Goal: Task Accomplishment & Management: Use online tool/utility

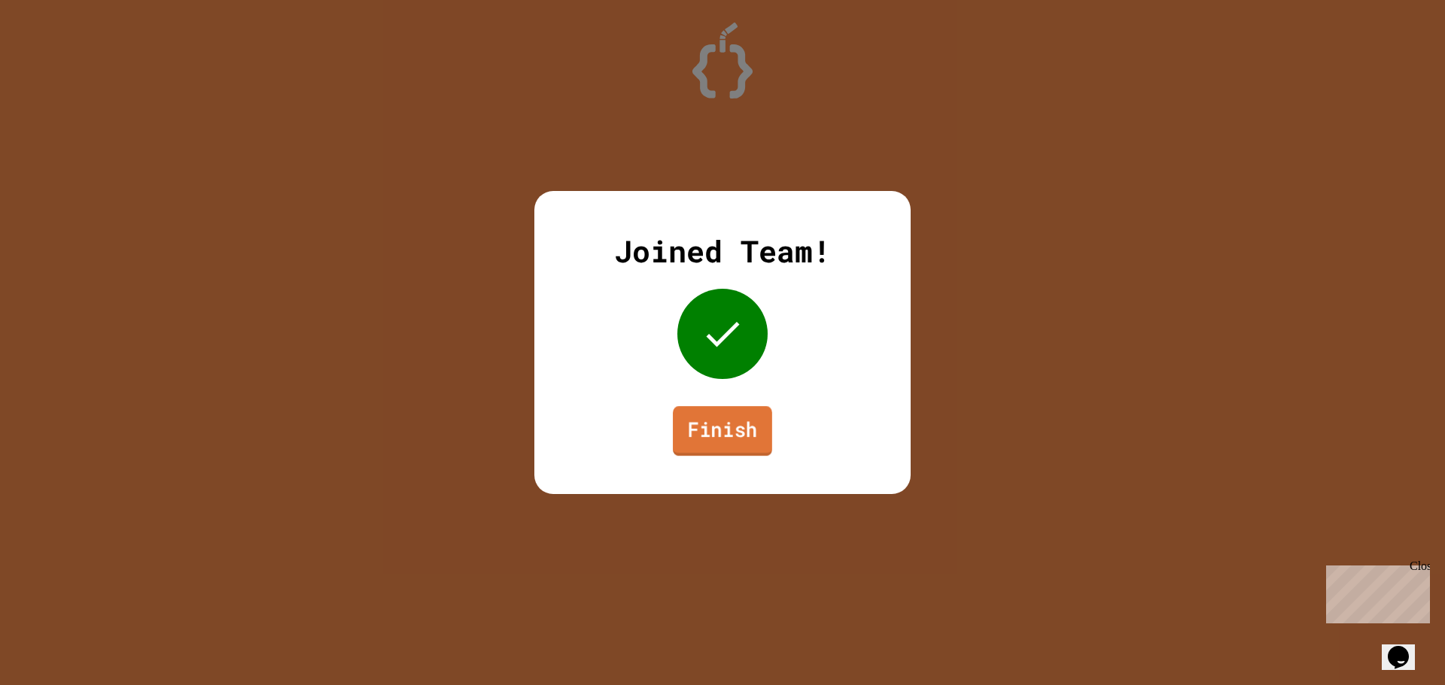
click at [717, 425] on link "Finish" at bounding box center [722, 431] width 99 height 50
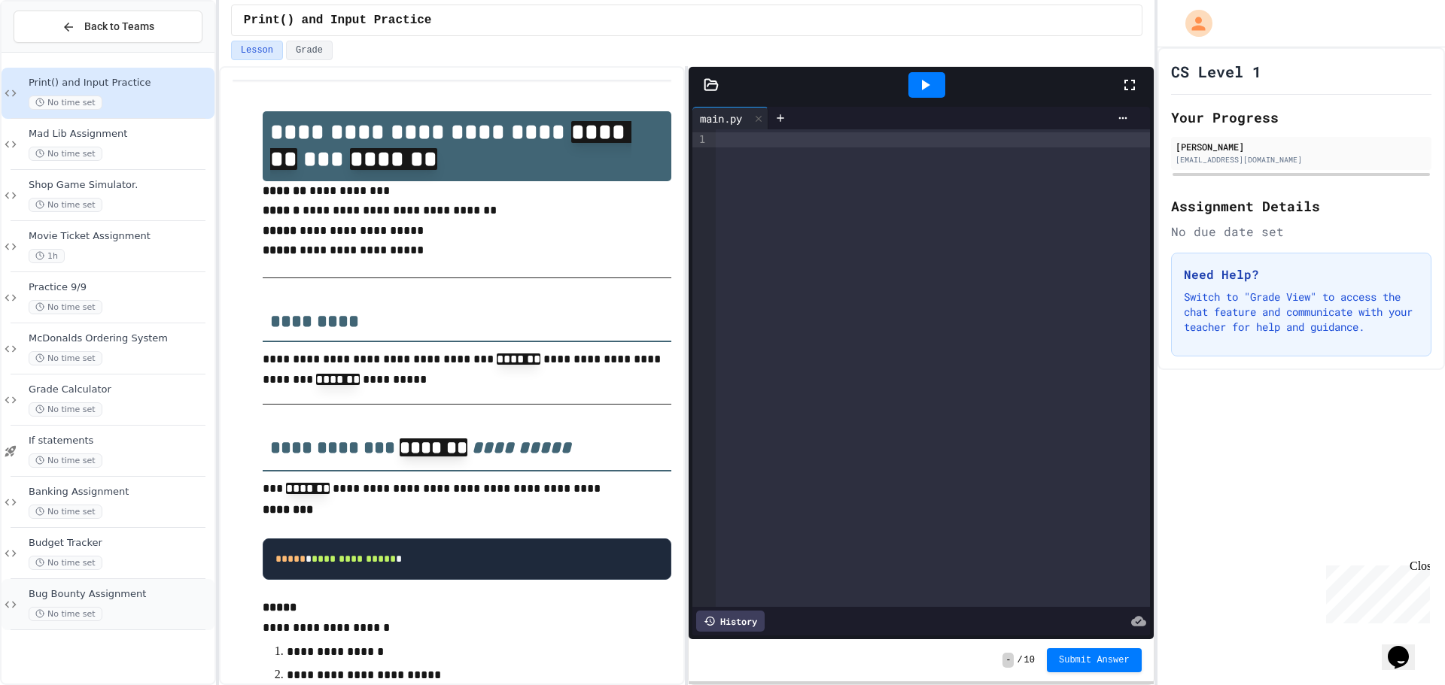
click at [182, 617] on div "No time set" at bounding box center [120, 614] width 183 height 14
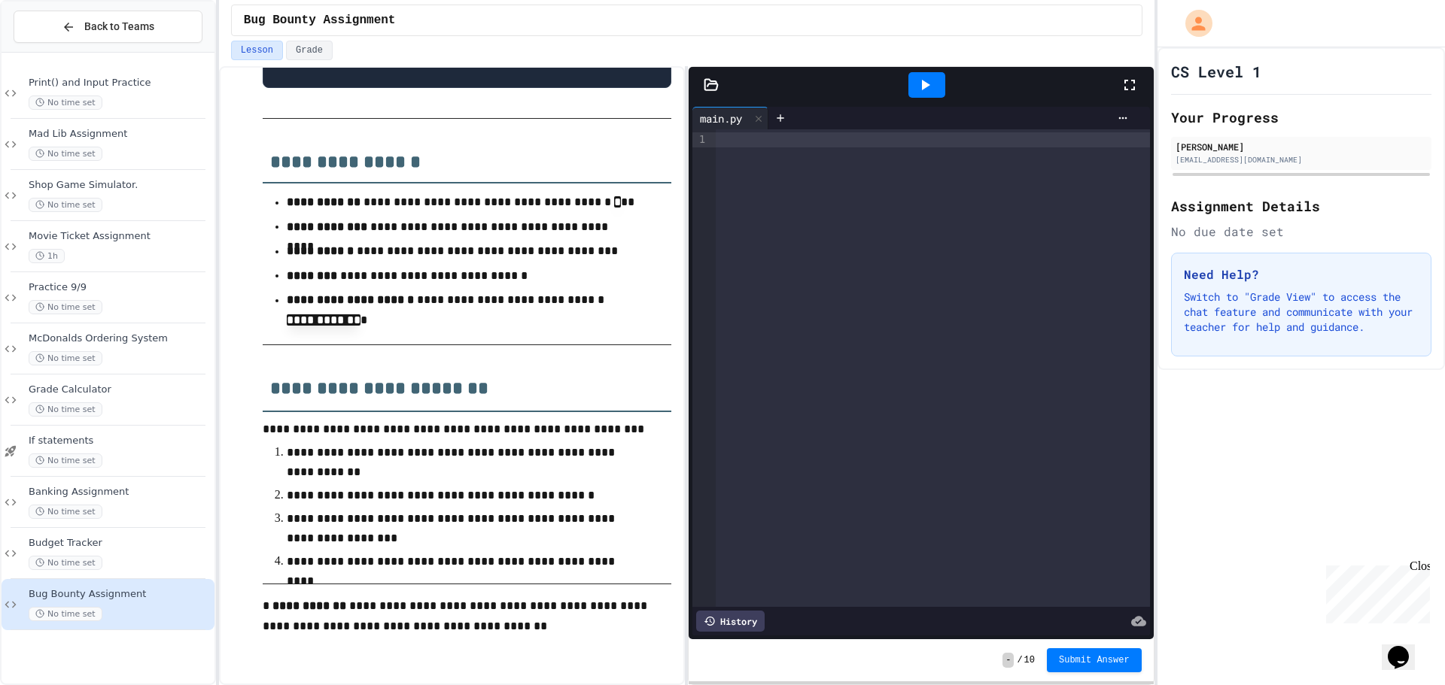
scroll to position [1085, 0]
click at [919, 75] on div at bounding box center [926, 85] width 37 height 26
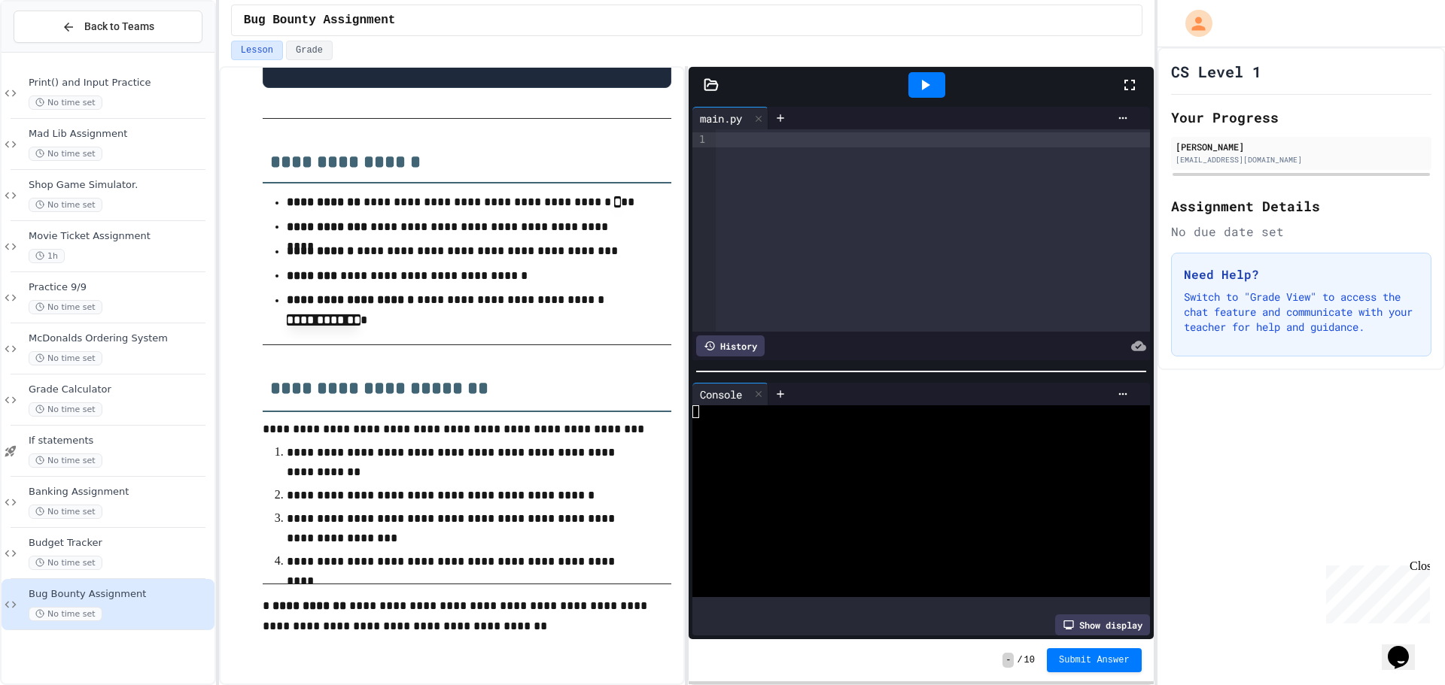
scroll to position [784, 0]
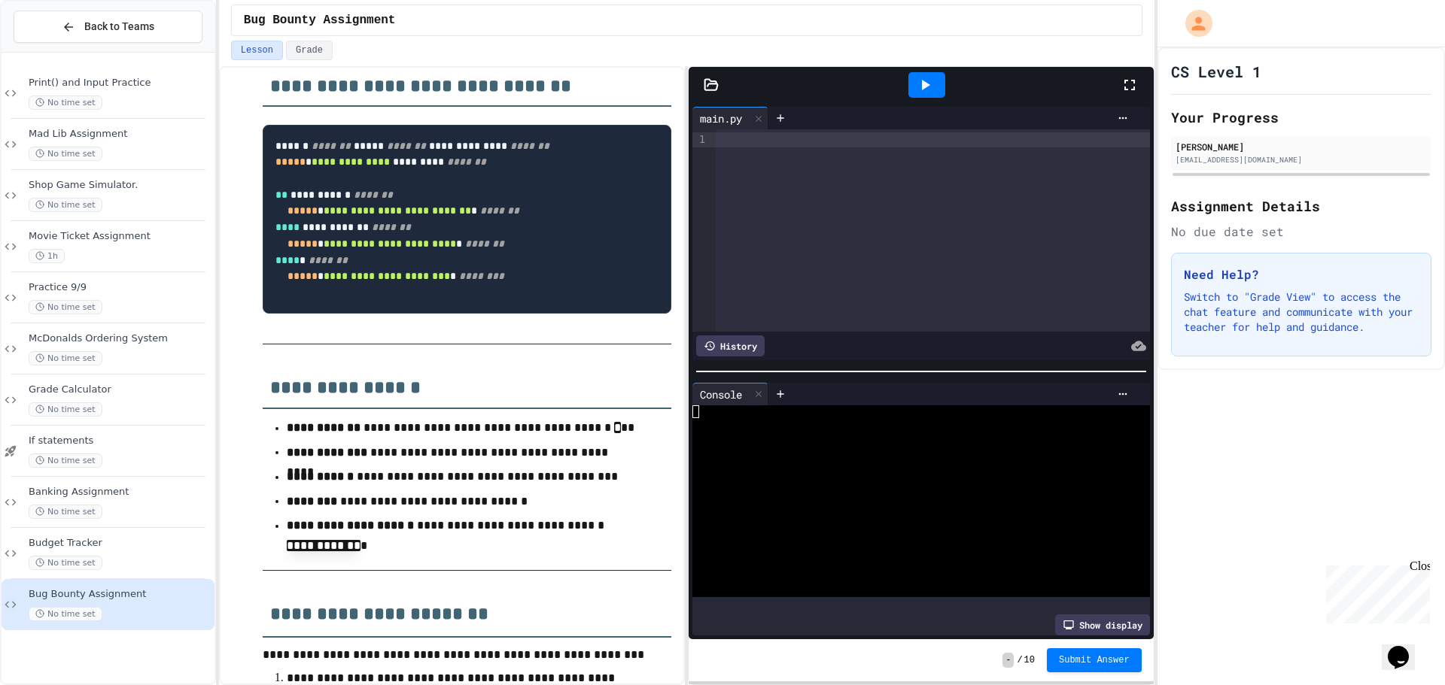
click at [418, 314] on pre "**********" at bounding box center [467, 219] width 409 height 189
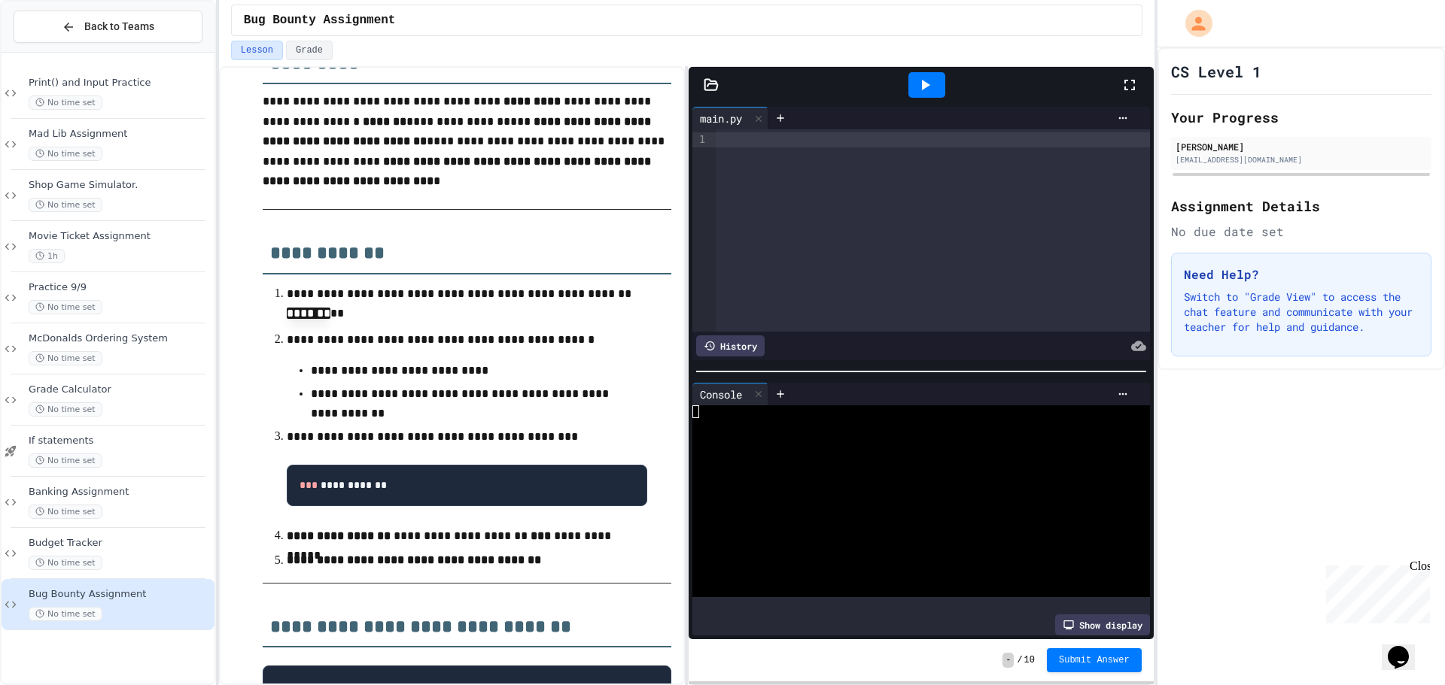
scroll to position [182, 0]
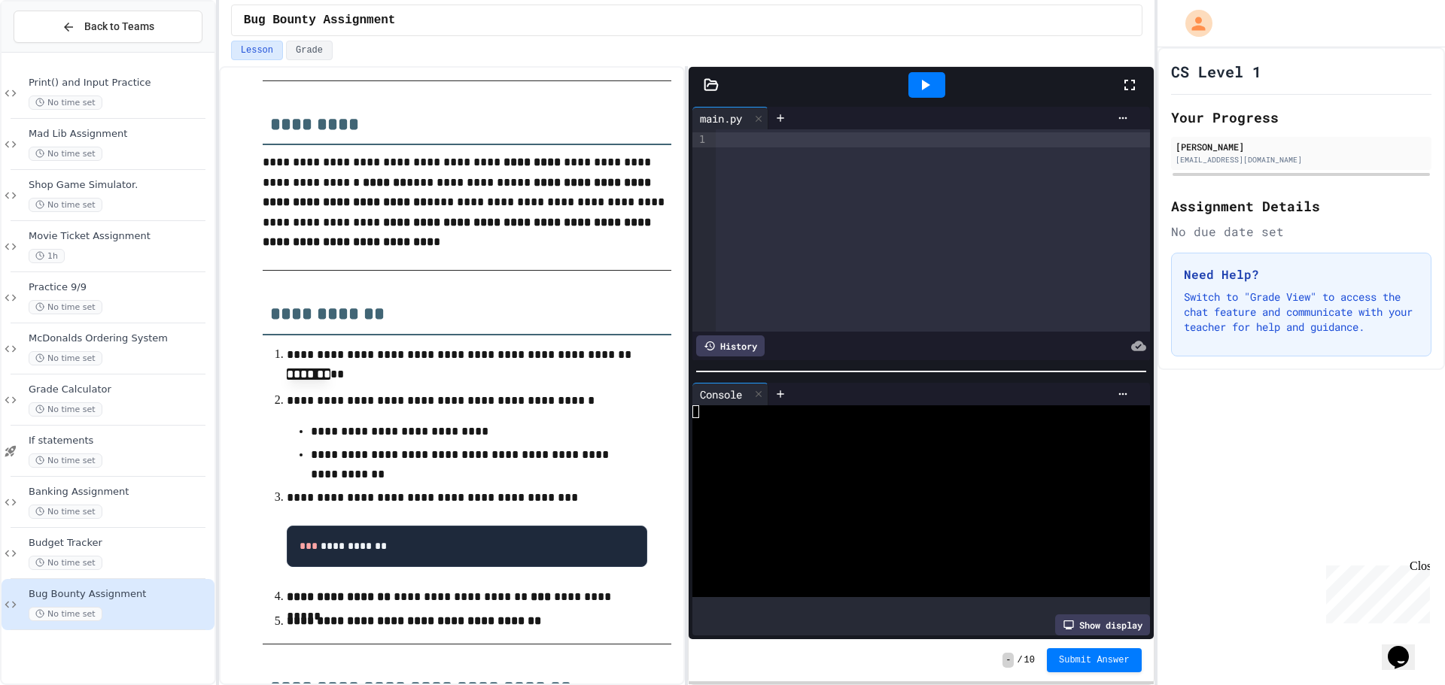
drag, startPoint x: 773, startPoint y: 146, endPoint x: 780, endPoint y: 139, distance: 9.1
click at [777, 144] on div at bounding box center [933, 139] width 434 height 15
click at [778, 113] on icon at bounding box center [780, 118] width 12 height 12
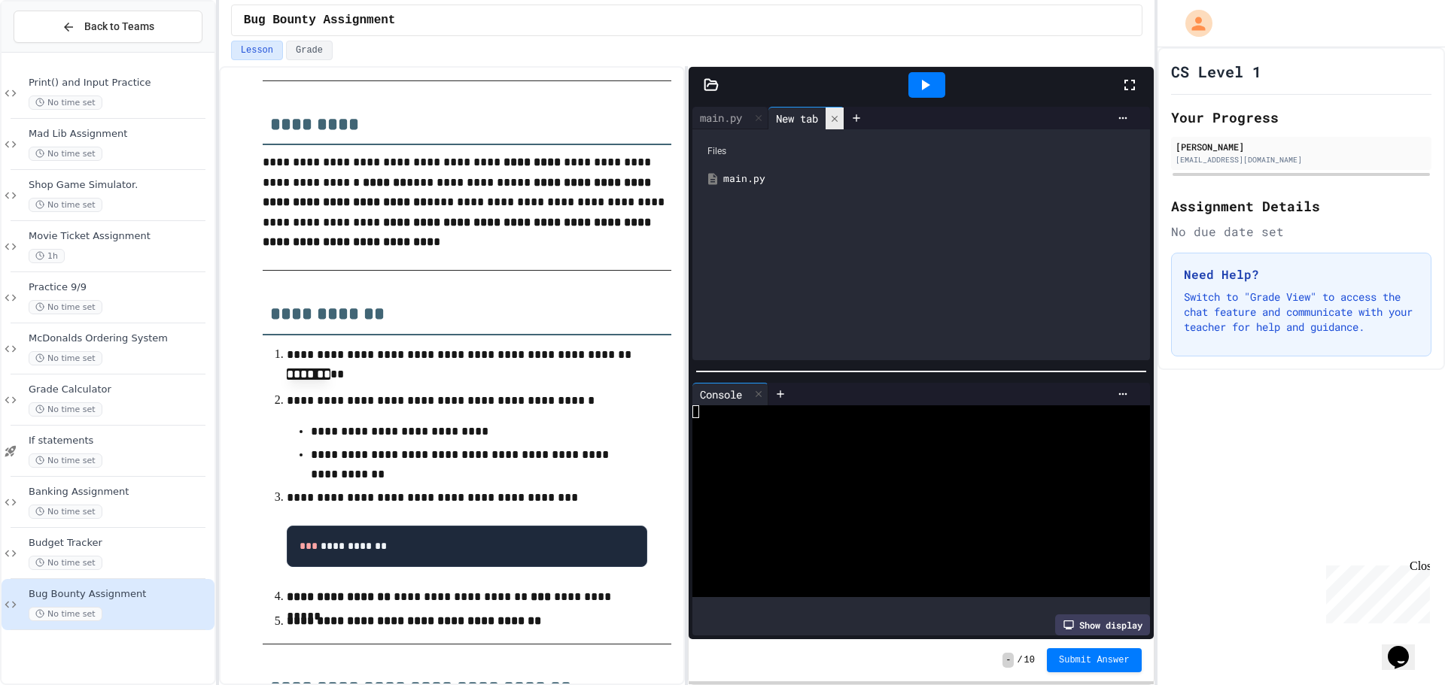
click at [837, 120] on icon at bounding box center [834, 118] width 6 height 6
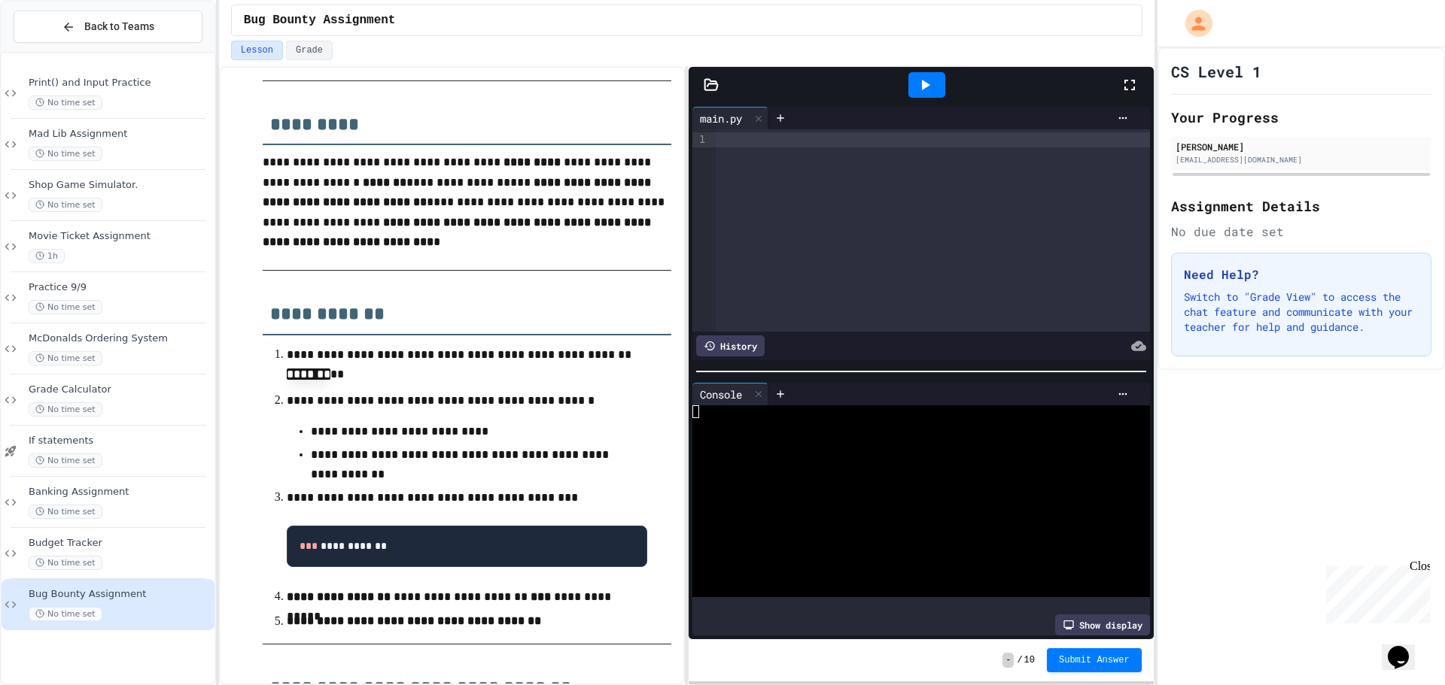
click at [718, 81] on icon at bounding box center [711, 84] width 15 height 15
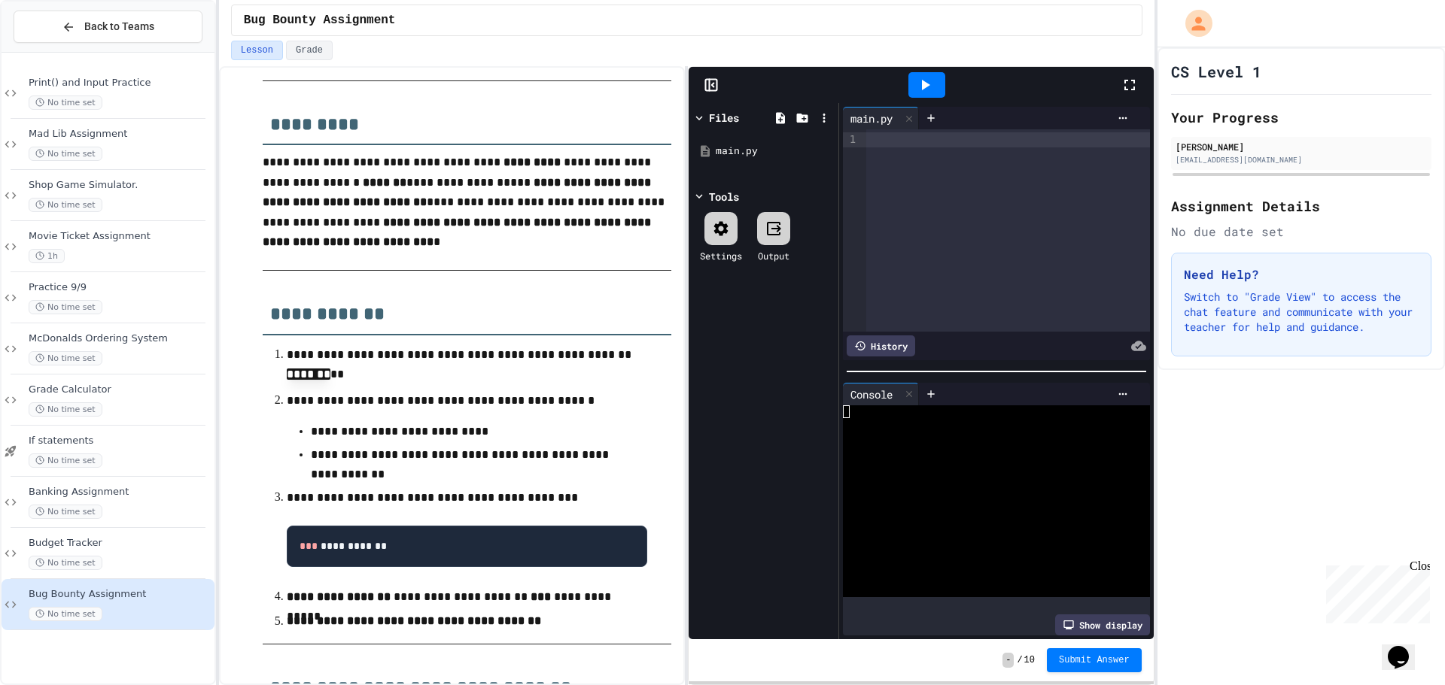
click at [758, 387] on div "Files main.py Tools Settings Output" at bounding box center [763, 371] width 150 height 536
click at [956, 199] on div at bounding box center [1008, 230] width 284 height 202
click at [948, 192] on div at bounding box center [1008, 230] width 284 height 202
click at [699, 114] on icon at bounding box center [699, 118] width 14 height 14
click at [702, 87] on div at bounding box center [710, 84] width 45 height 15
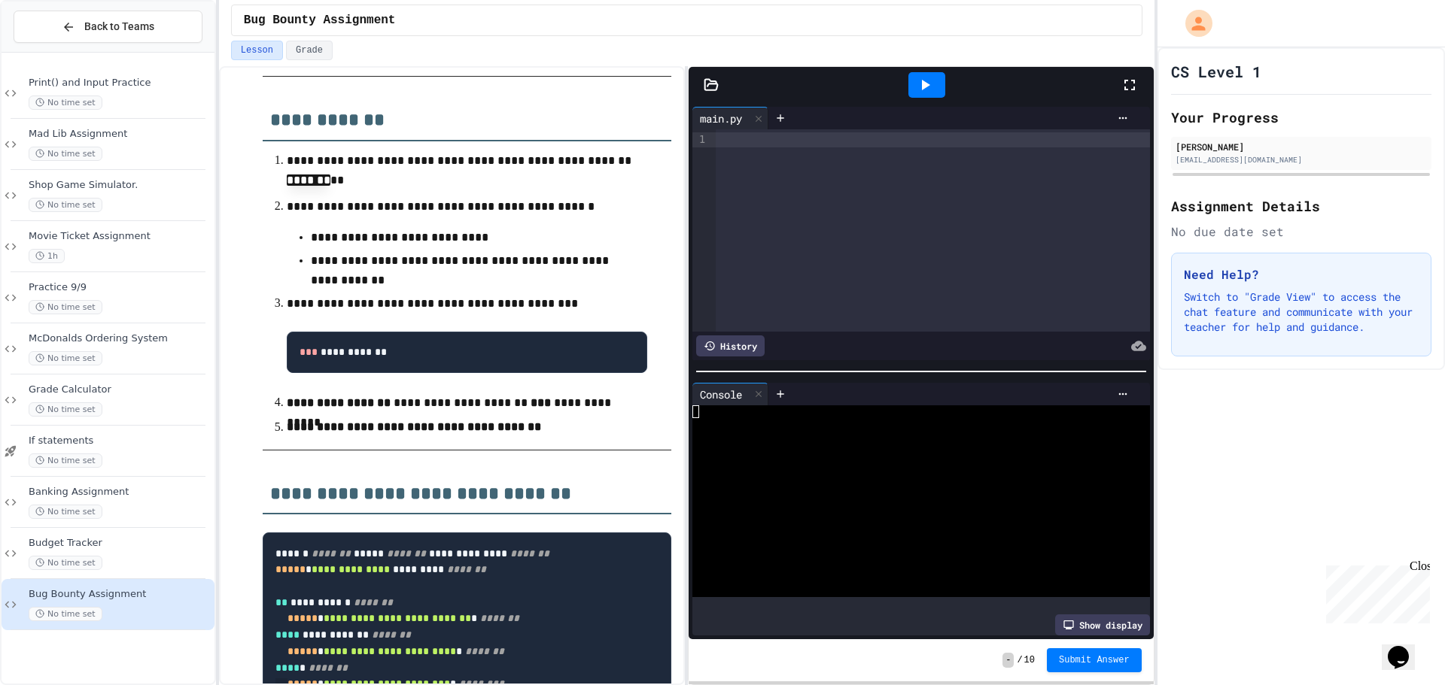
scroll to position [634, 0]
